Goal: Complete application form

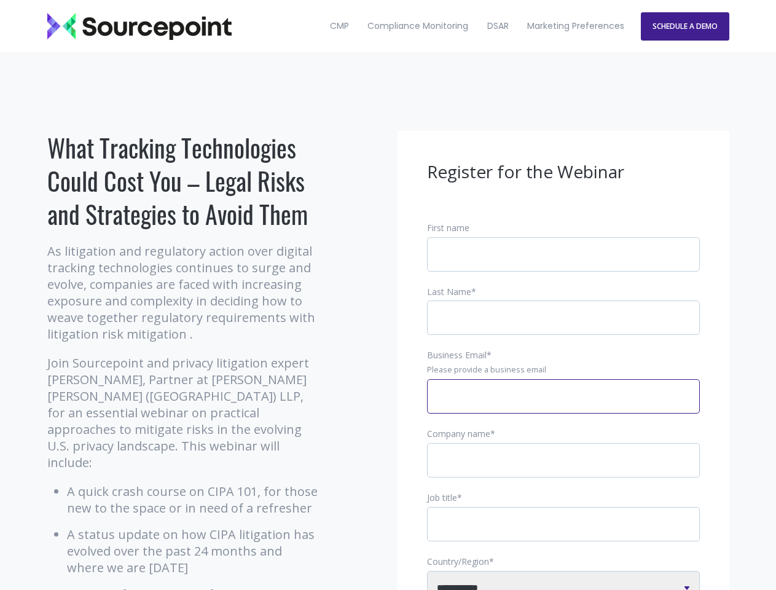
click at [563, 406] on input "Business Email *" at bounding box center [563, 396] width 273 height 34
